Goal: Task Accomplishment & Management: Manage account settings

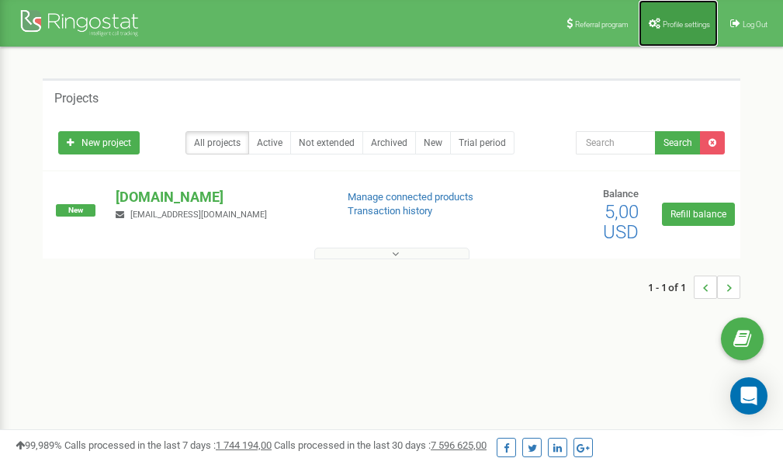
click at [686, 27] on span "Profile settings" at bounding box center [686, 24] width 47 height 9
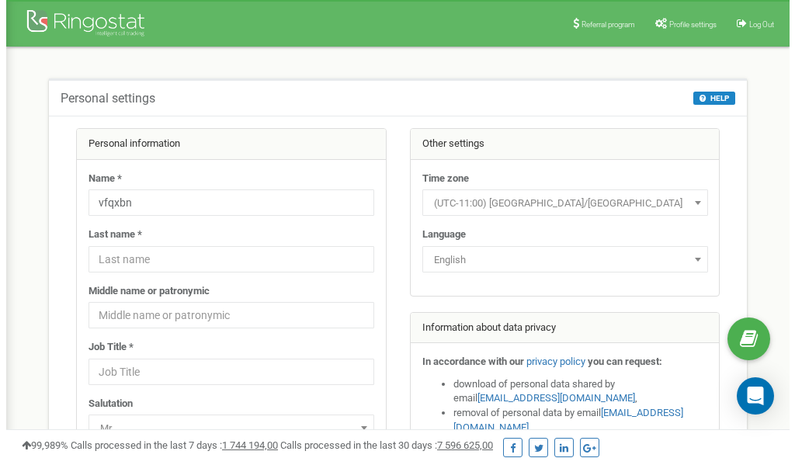
scroll to position [78, 0]
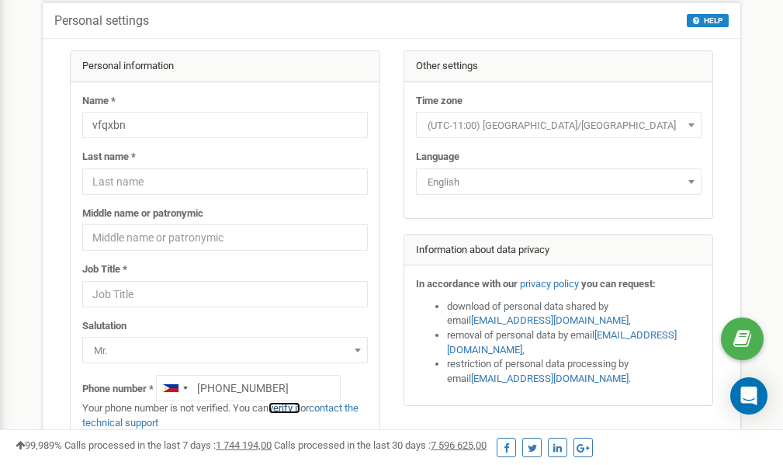
click at [292, 408] on link "verify it" at bounding box center [285, 408] width 32 height 12
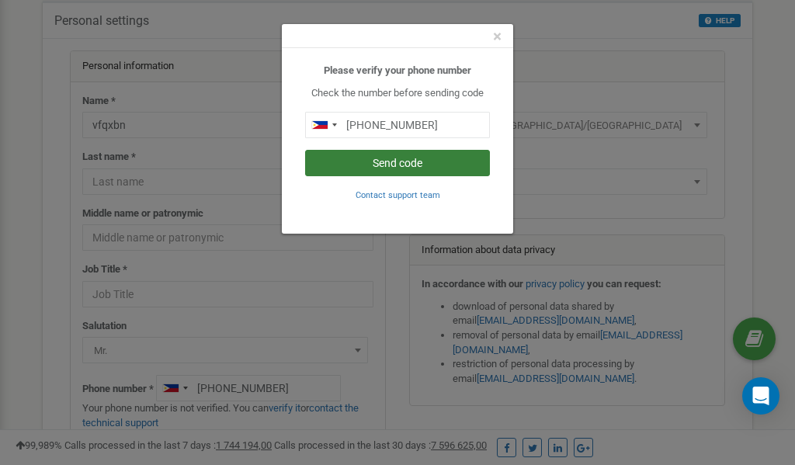
click at [371, 164] on button "Send code" at bounding box center [397, 163] width 185 height 26
